Goal: Information Seeking & Learning: Learn about a topic

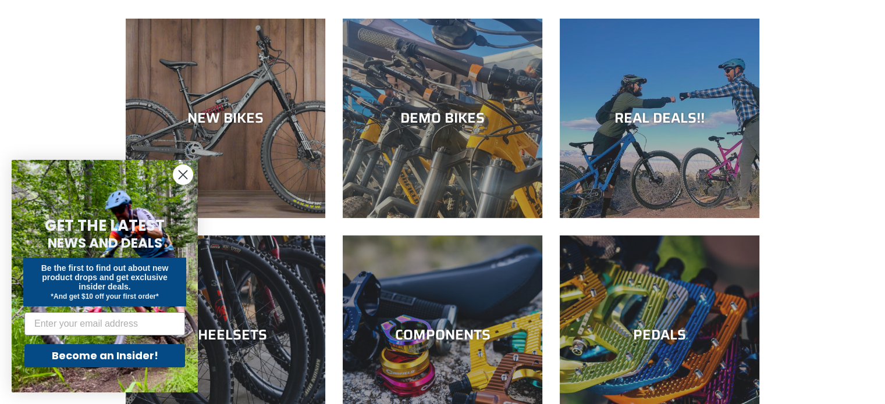
scroll to position [116, 0]
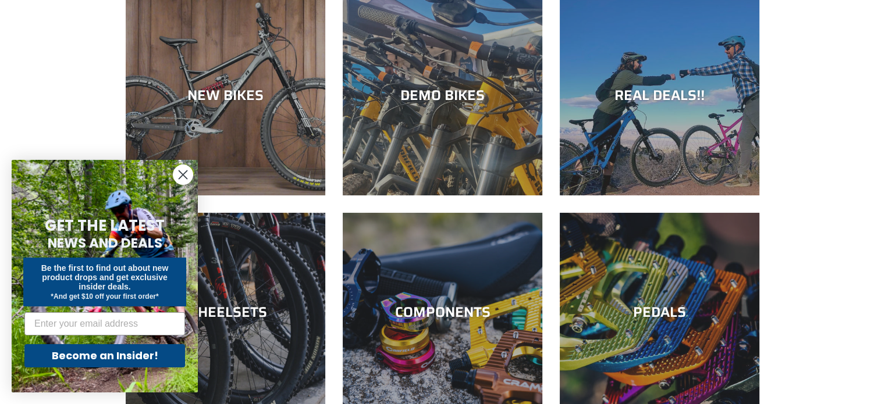
click at [172, 176] on div "Close dialog GET THE LATEST NEWS AND DEALS Be the first to find out about new p…" at bounding box center [105, 276] width 186 height 233
click at [177, 176] on circle "Close dialog" at bounding box center [182, 174] width 19 height 19
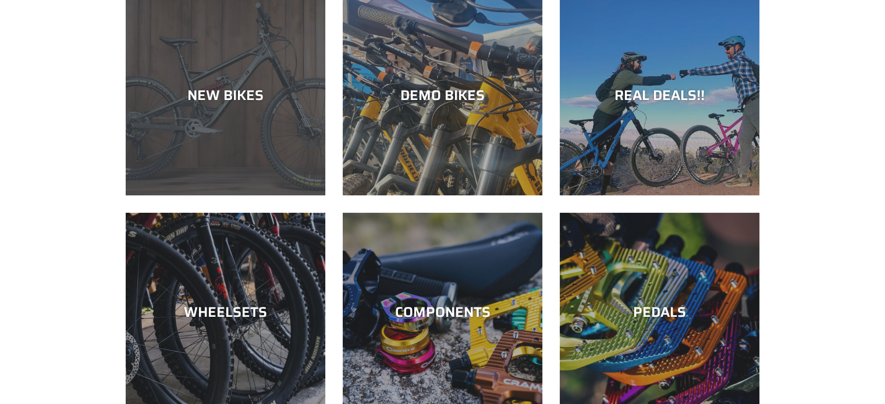
click at [263, 196] on div "NEW BIKES" at bounding box center [226, 196] width 200 height 0
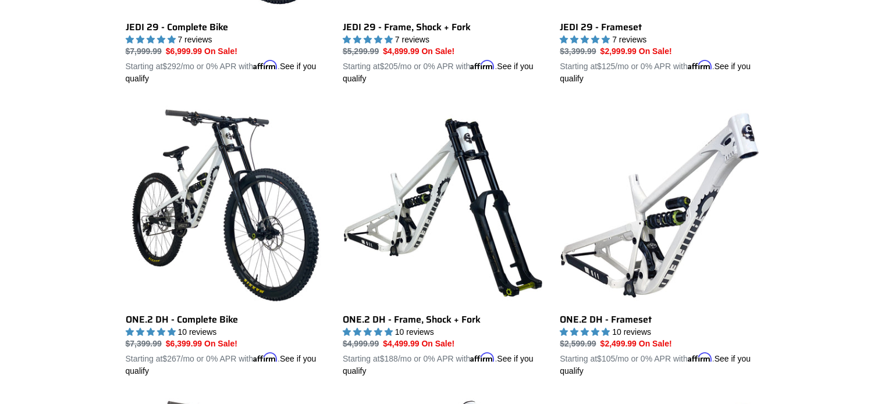
scroll to position [524, 0]
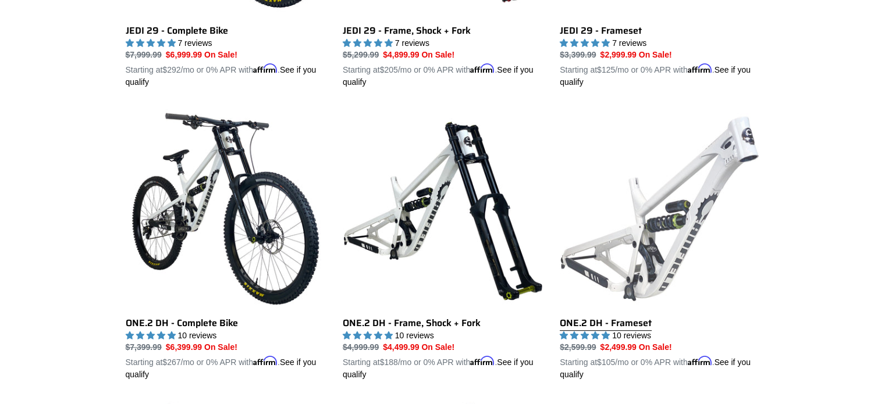
click at [717, 194] on link "ONE.2 DH - Frameset" at bounding box center [660, 245] width 200 height 272
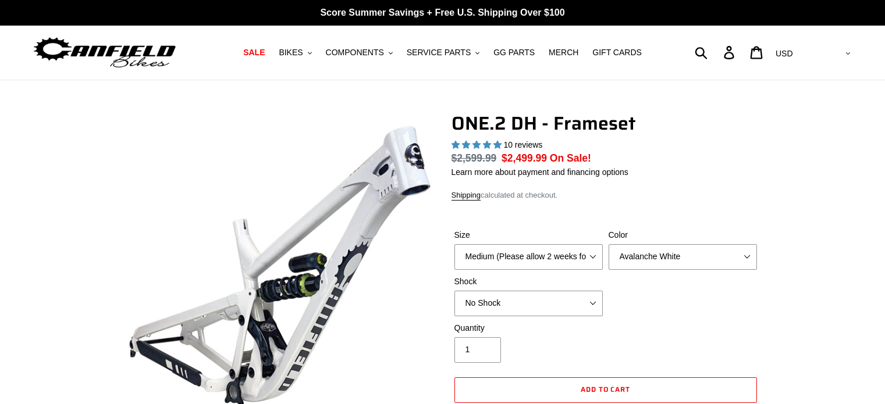
select select "highest-rating"
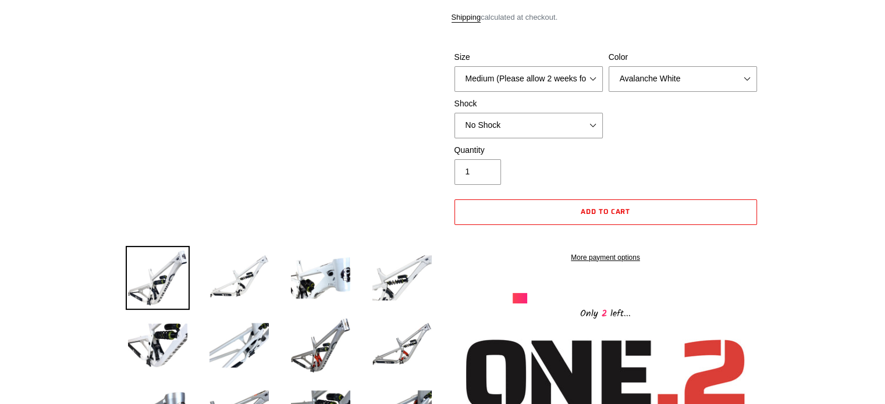
scroll to position [175, 0]
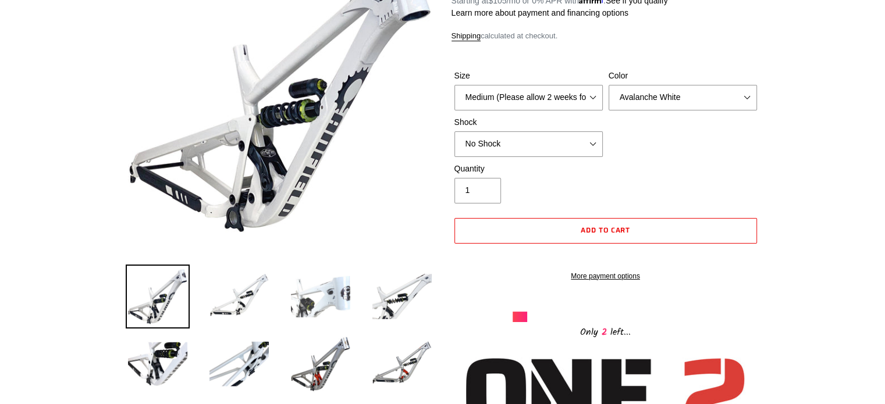
click at [325, 294] on img at bounding box center [321, 297] width 64 height 64
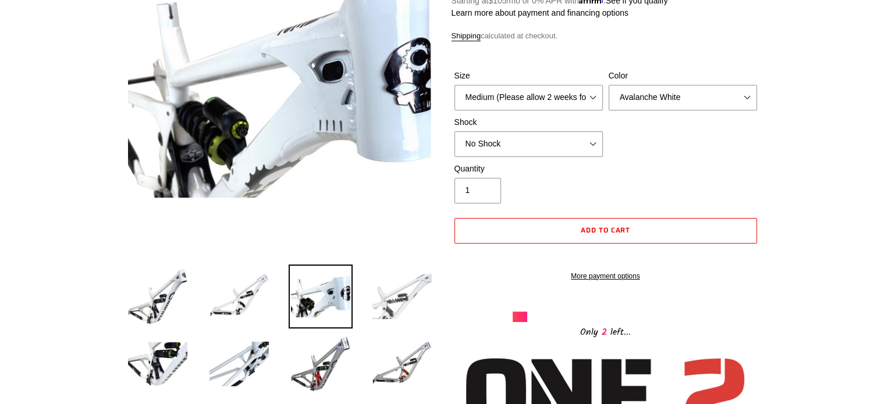
click at [391, 301] on img at bounding box center [402, 297] width 64 height 64
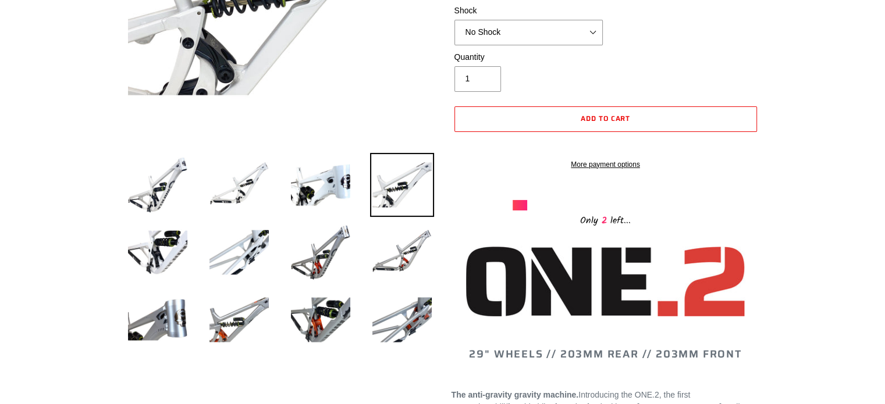
scroll to position [291, 0]
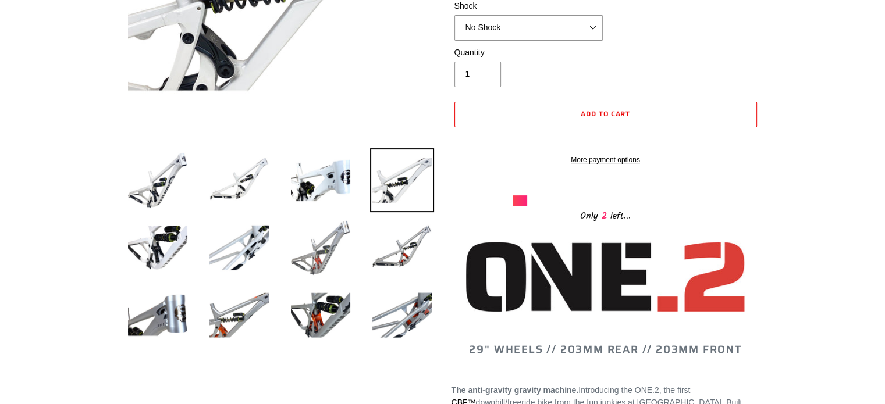
click at [333, 260] on img at bounding box center [321, 248] width 64 height 64
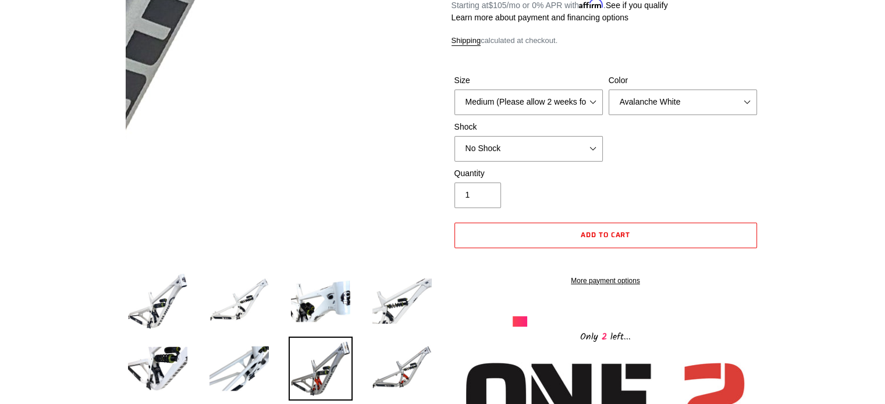
scroll to position [175, 0]
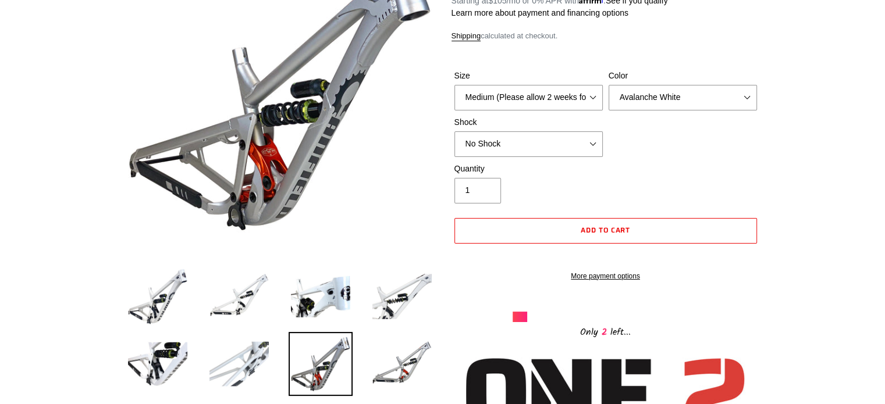
click at [239, 355] on img at bounding box center [239, 364] width 64 height 64
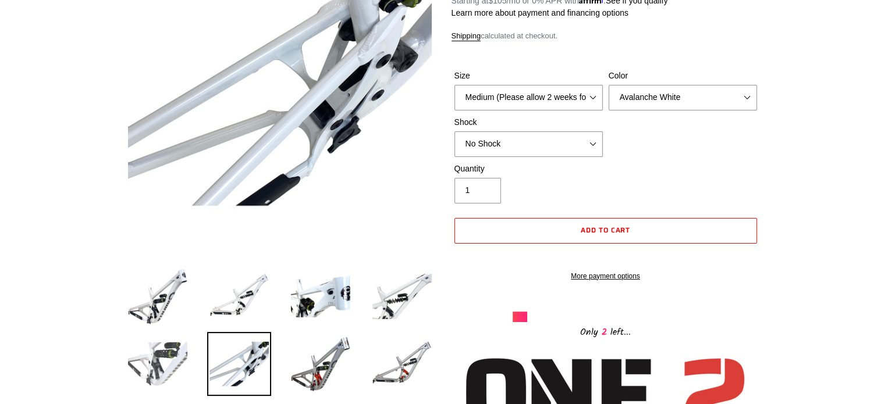
click at [181, 347] on img at bounding box center [158, 364] width 64 height 64
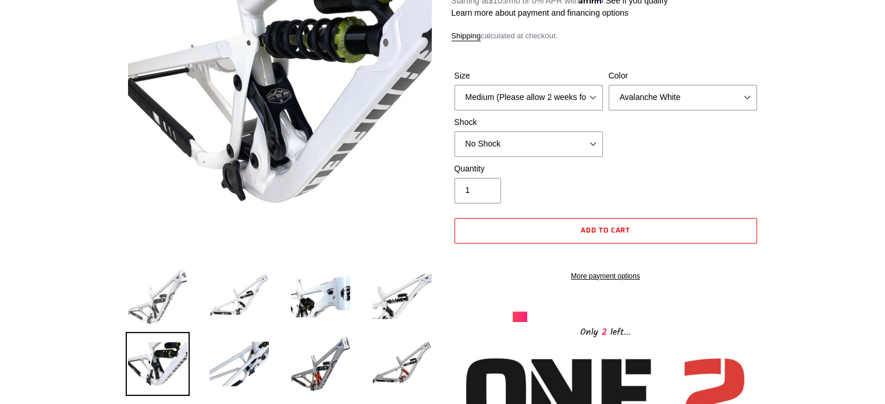
click at [168, 302] on img at bounding box center [158, 297] width 64 height 64
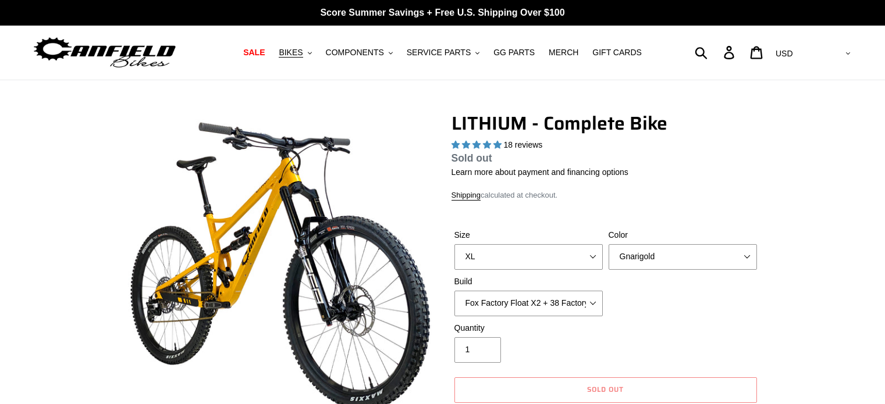
select select "highest-rating"
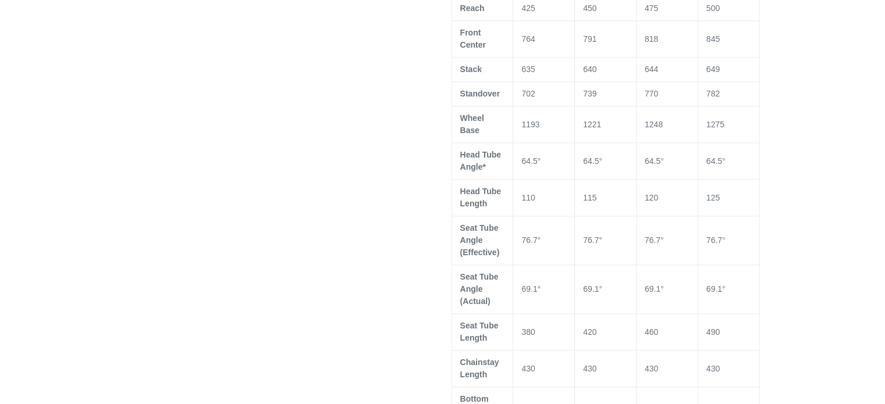
scroll to position [1048, 0]
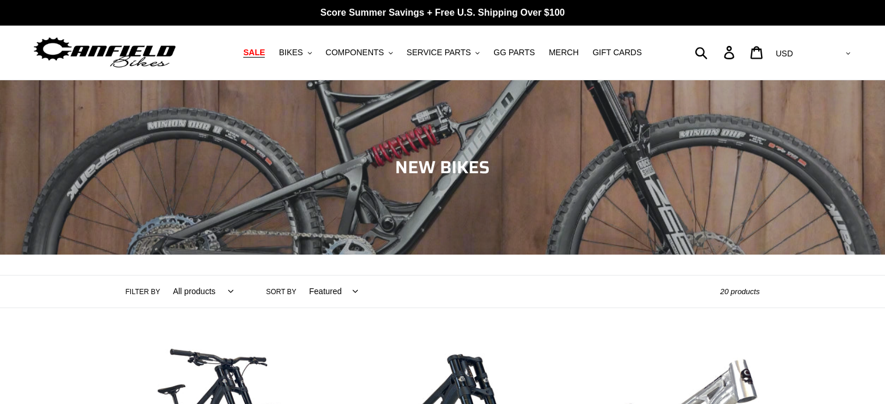
click at [265, 56] on span "SALE" at bounding box center [254, 53] width 22 height 10
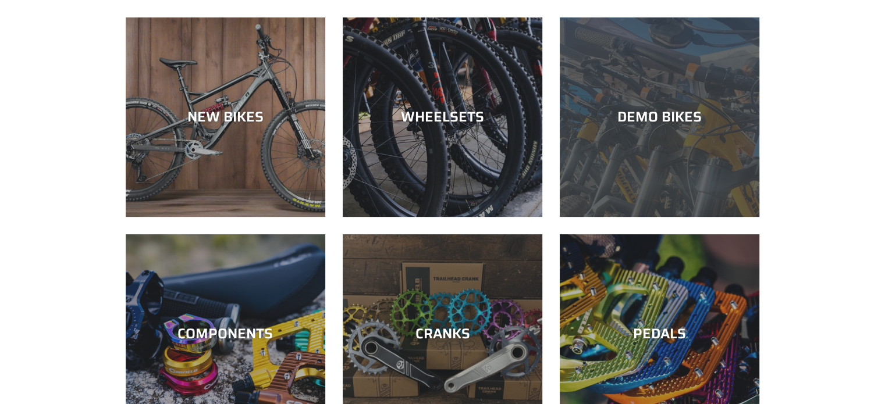
scroll to position [349, 0]
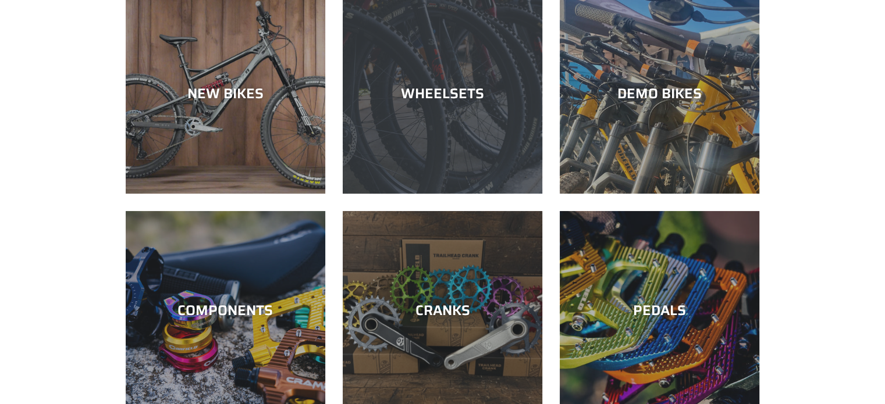
click at [447, 194] on div "WHEELSETS" at bounding box center [443, 194] width 200 height 0
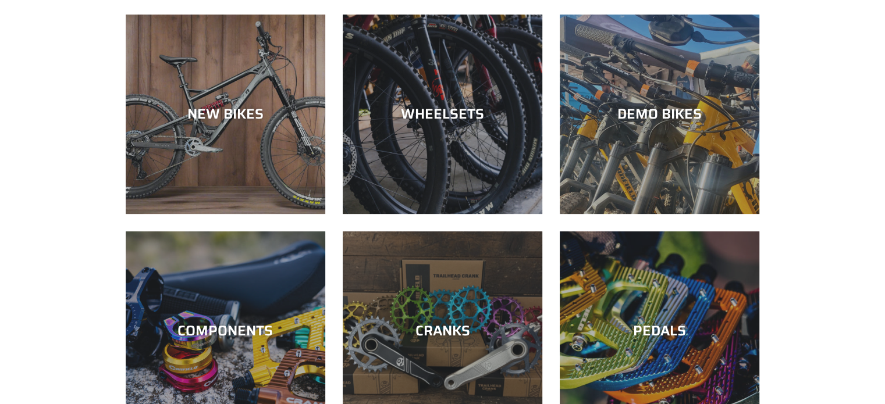
scroll to position [291, 0]
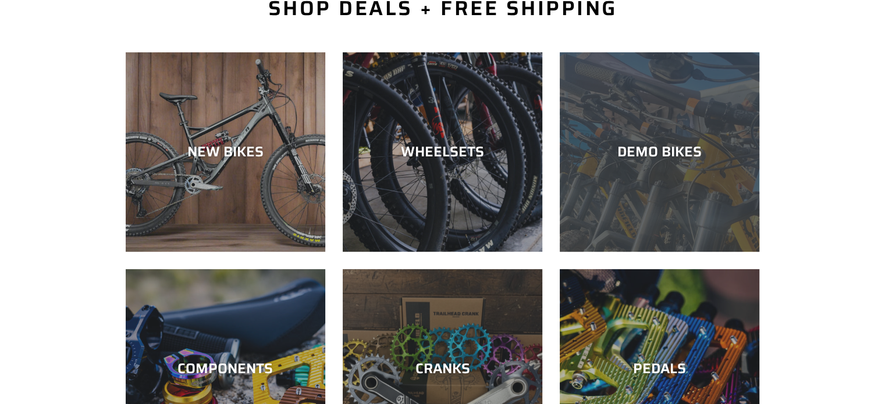
click at [651, 252] on div "DEMO BIKES" at bounding box center [660, 252] width 200 height 0
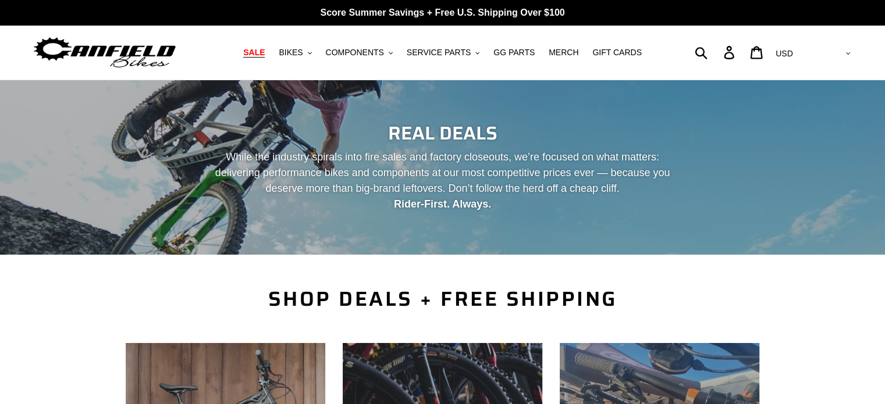
click at [137, 60] on img at bounding box center [104, 52] width 145 height 37
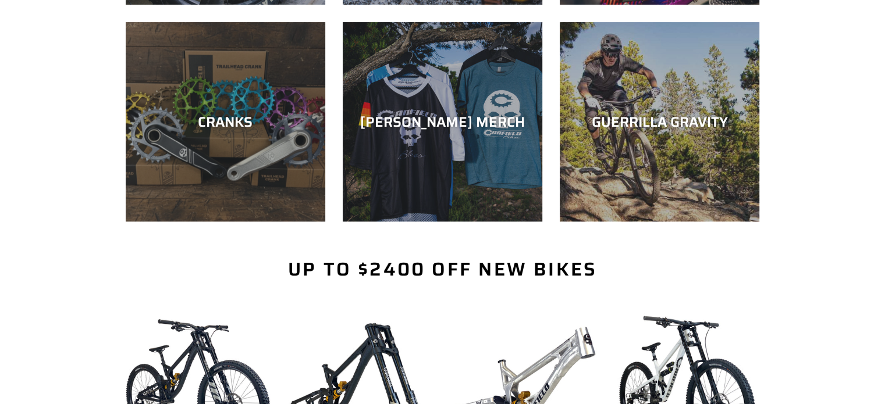
scroll to position [524, 0]
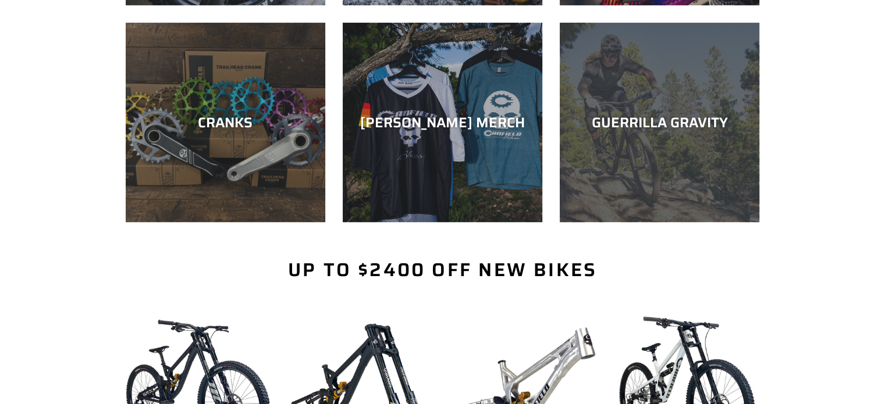
click at [693, 222] on div "GUERRILLA GRAVITY" at bounding box center [660, 222] width 200 height 0
